Goal: Complete application form

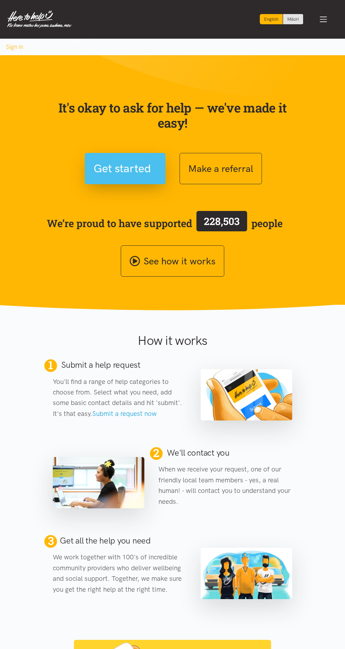
click at [119, 172] on span "Get started" at bounding box center [122, 169] width 57 height 18
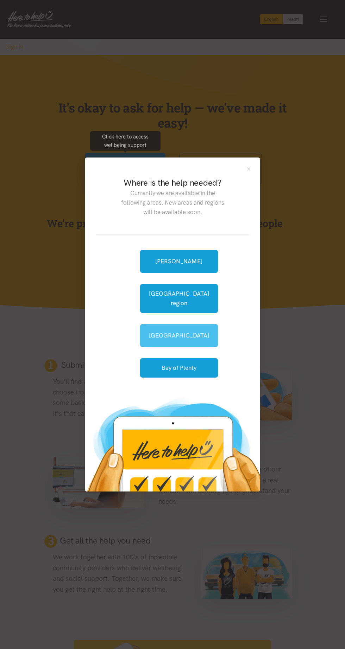
click at [185, 334] on link "[GEOGRAPHIC_DATA]" at bounding box center [179, 335] width 78 height 23
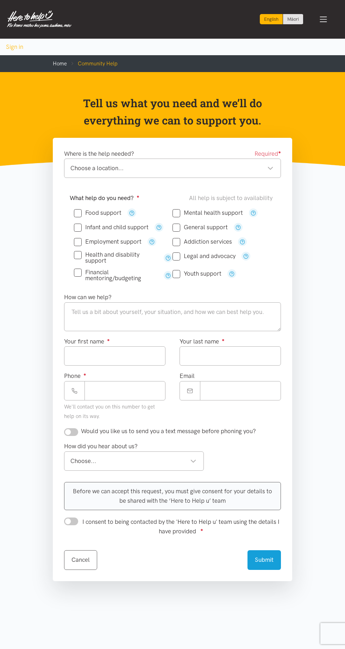
click at [87, 212] on input "Food support" at bounding box center [97, 213] width 47 height 6
checkbox input "true"
click at [132, 168] on div "Choose a location..." at bounding box center [171, 168] width 203 height 9
click at [127, 168] on div "Hairini" at bounding box center [171, 168] width 203 height 9
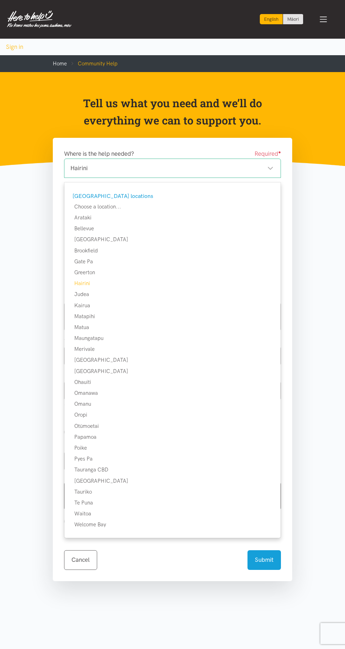
click at [107, 166] on div "Hairini" at bounding box center [171, 168] width 203 height 9
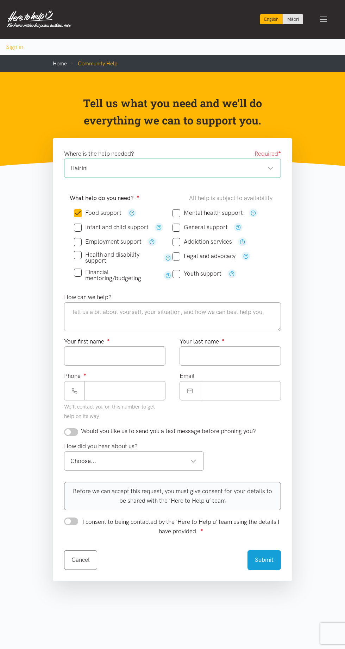
click at [94, 172] on div "Hairini" at bounding box center [171, 168] width 203 height 9
click at [138, 327] on textarea at bounding box center [172, 316] width 217 height 29
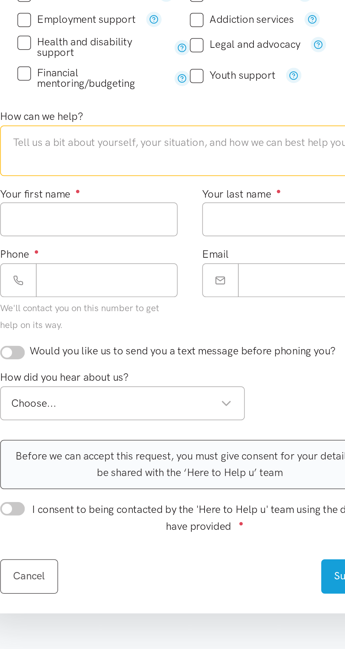
type textarea "W"
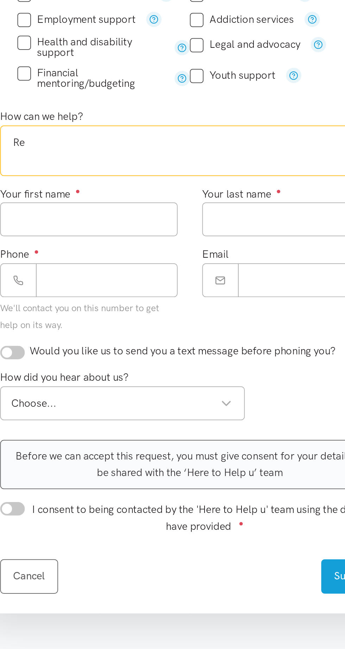
type textarea "R"
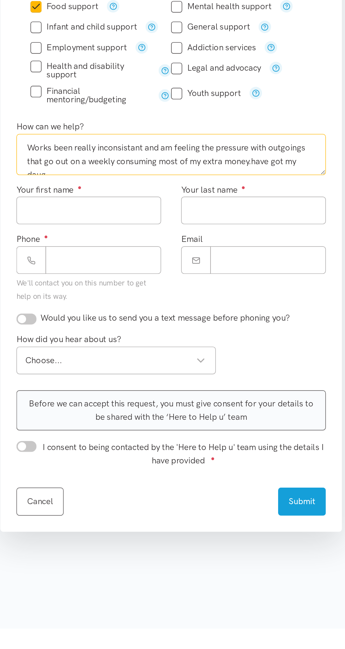
scroll to position [4, 0]
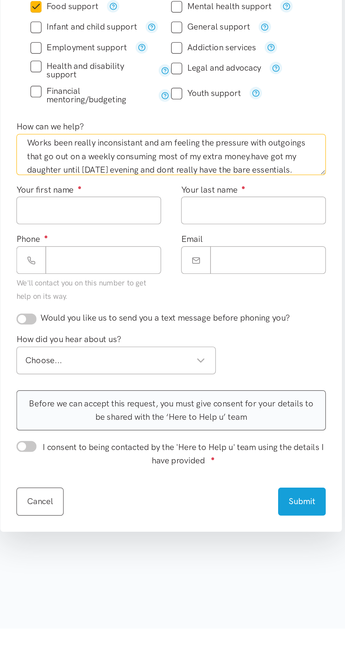
type textarea "Works been really inconsistant and am feeling the pressure with outgoings that …"
click at [124, 352] on input "Your first name ●" at bounding box center [114, 355] width 101 height 19
type input "****"
click at [204, 356] on input "Your last name ●" at bounding box center [229, 355] width 101 height 19
type input "******"
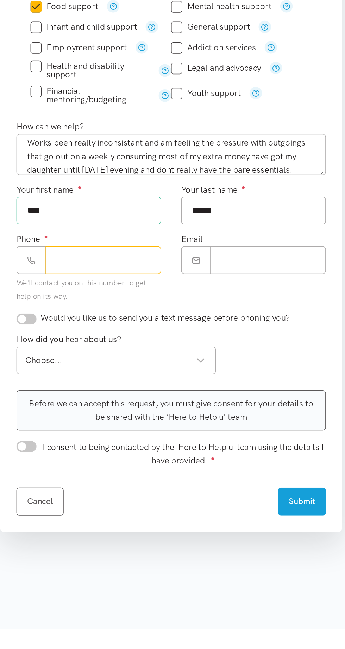
click at [109, 394] on input "Phone ●" at bounding box center [124, 390] width 81 height 19
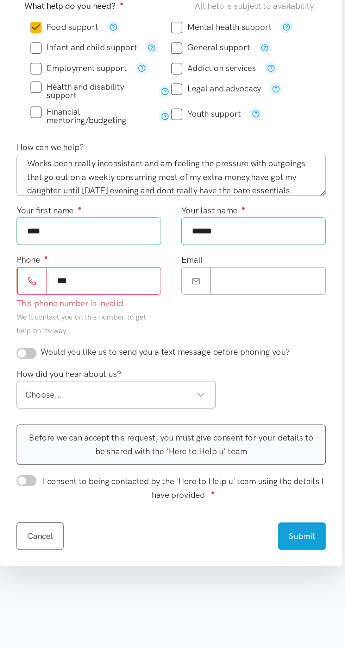
scroll to position [0, 0]
type input "**********"
click at [211, 386] on input "Email" at bounding box center [240, 390] width 81 height 19
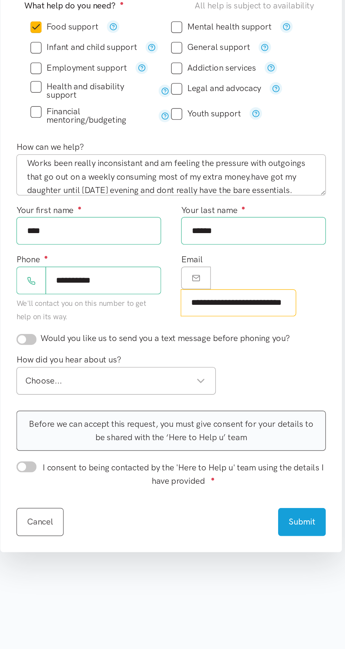
scroll to position [0, 10]
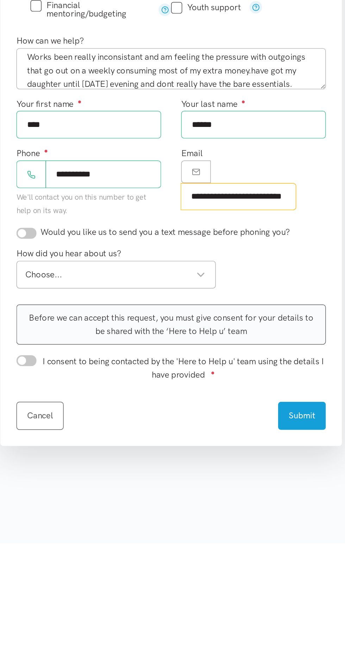
type input "**********"
click at [77, 442] on label "How did you hear about us?" at bounding box center [101, 446] width 74 height 9
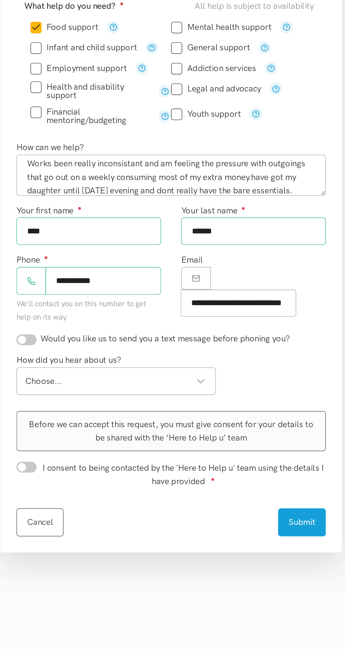
click at [75, 520] on input "I consent to being contacted by the 'Here to Help u' team using the details I h…" at bounding box center [71, 522] width 14 height 8
checkbox input "true"
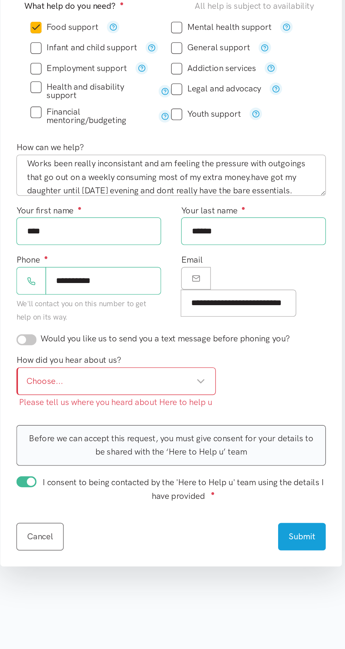
click at [191, 466] on div "Choose... Choose..." at bounding box center [134, 461] width 140 height 19
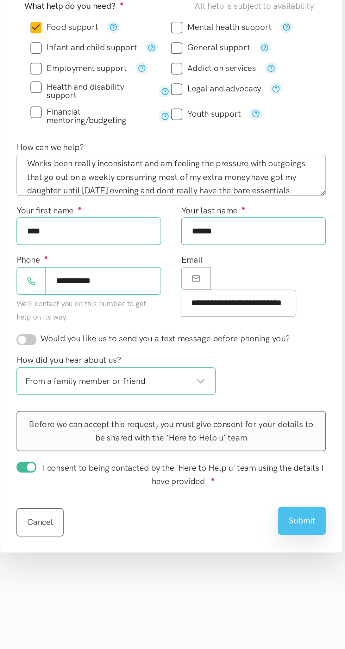
click at [267, 565] on button "Submit" at bounding box center [263, 558] width 33 height 19
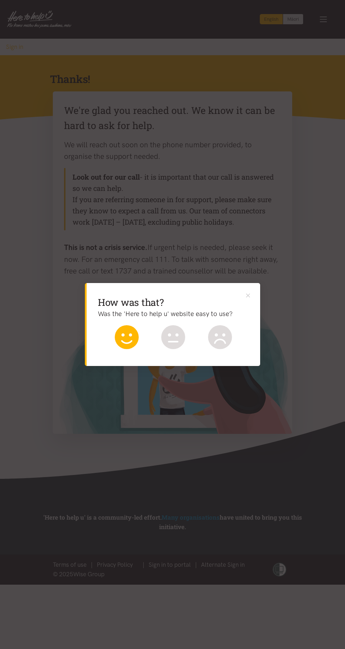
click at [123, 340] on icon at bounding box center [127, 337] width 24 height 24
